Goal: Check status: Check status

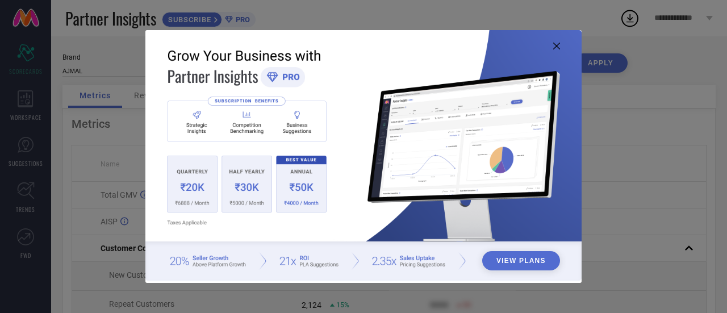
click at [557, 44] on icon at bounding box center [556, 46] width 7 height 7
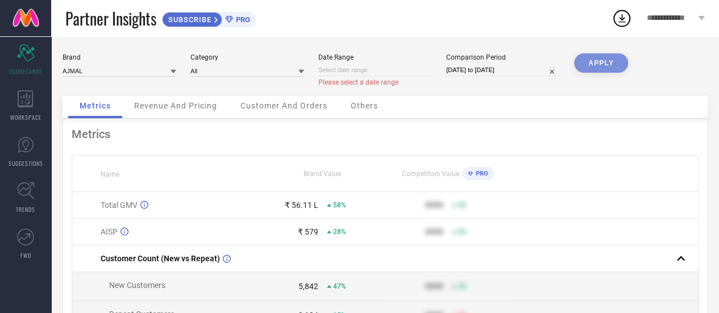
select select "8"
select select "2025"
select select "9"
select select "2025"
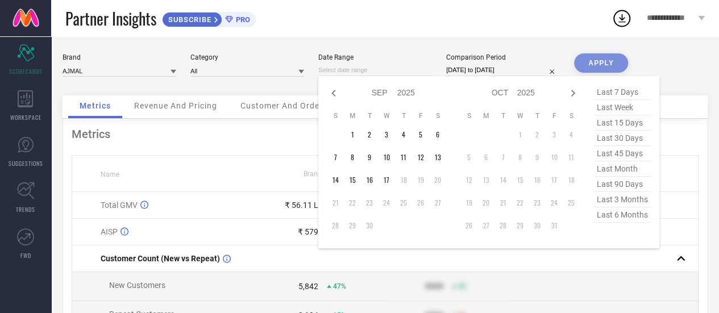
click at [388, 70] on input at bounding box center [375, 70] width 114 height 12
click at [405, 39] on div "Brand AJMAL Category All Date Range Jan Feb Mar Apr May Jun [DATE] Aug Sep Oct …" at bounding box center [385, 259] width 668 height 447
